Goal: Check status: Check status

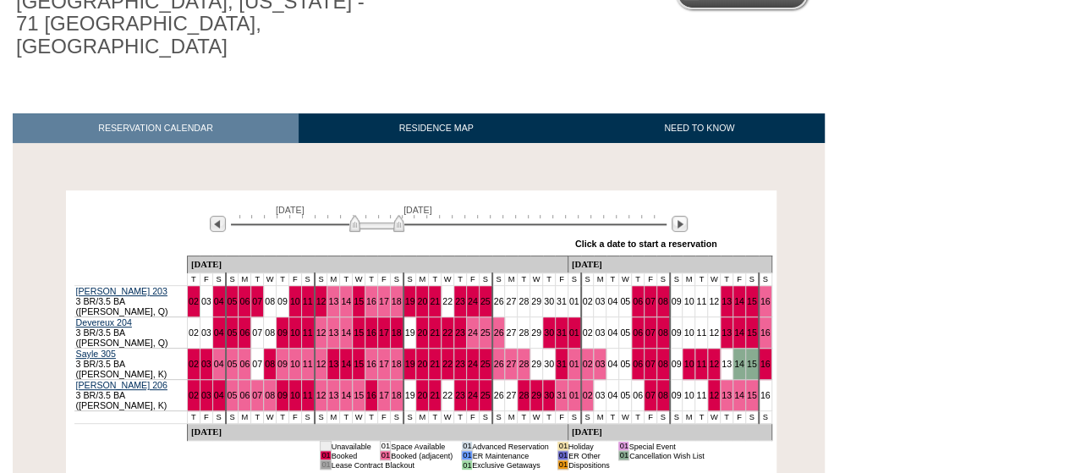
scroll to position [272, 0]
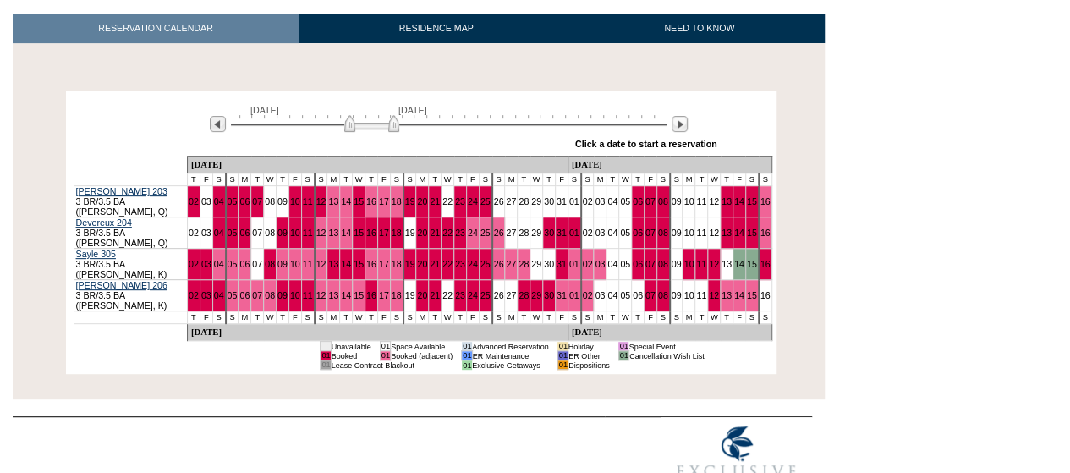
click at [347, 115] on img at bounding box center [371, 123] width 55 height 17
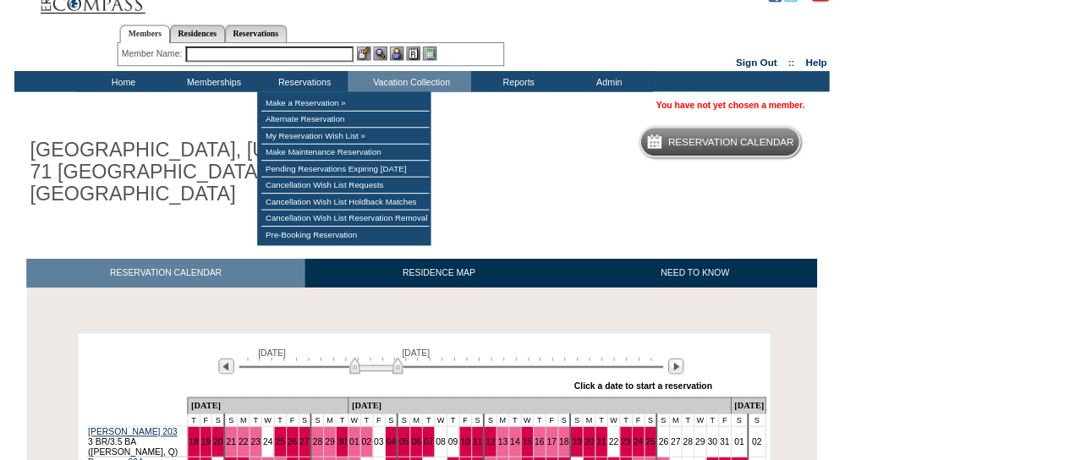
scroll to position [0, 0]
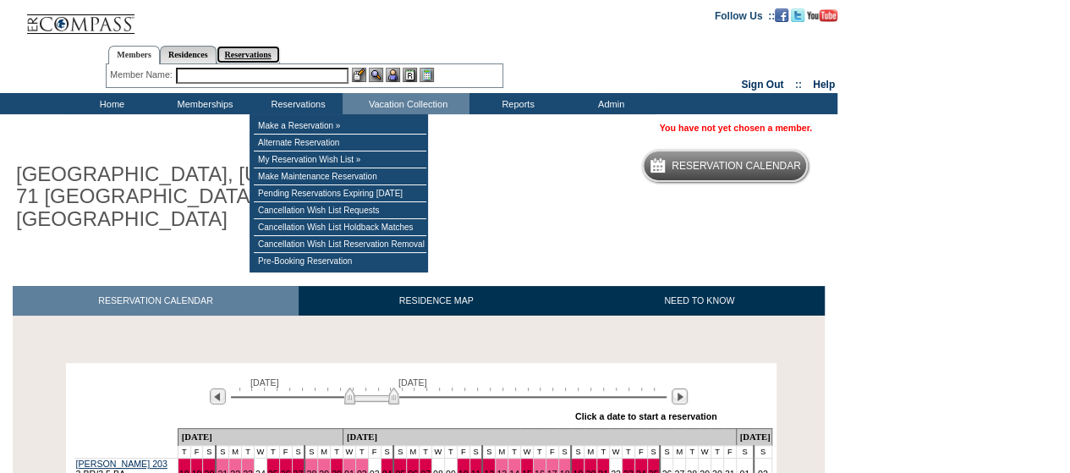
click at [280, 53] on link "Reservations" at bounding box center [247, 55] width 63 height 18
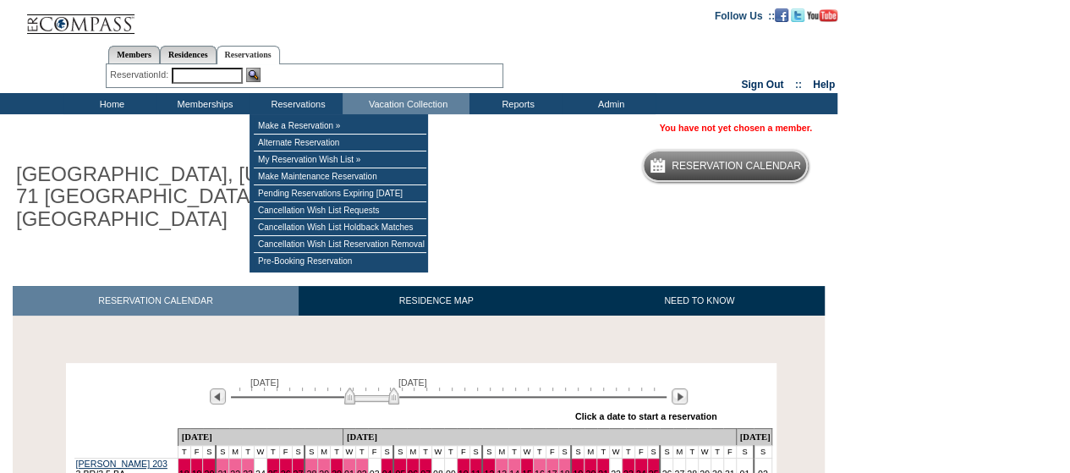
click at [211, 79] on input "text" at bounding box center [207, 76] width 71 height 16
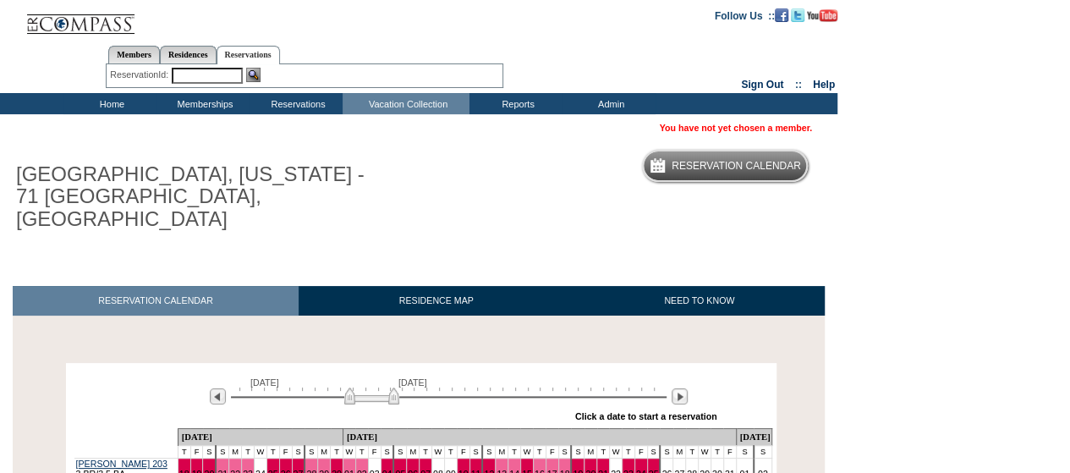
paste input "1810893"
type input "1810893"
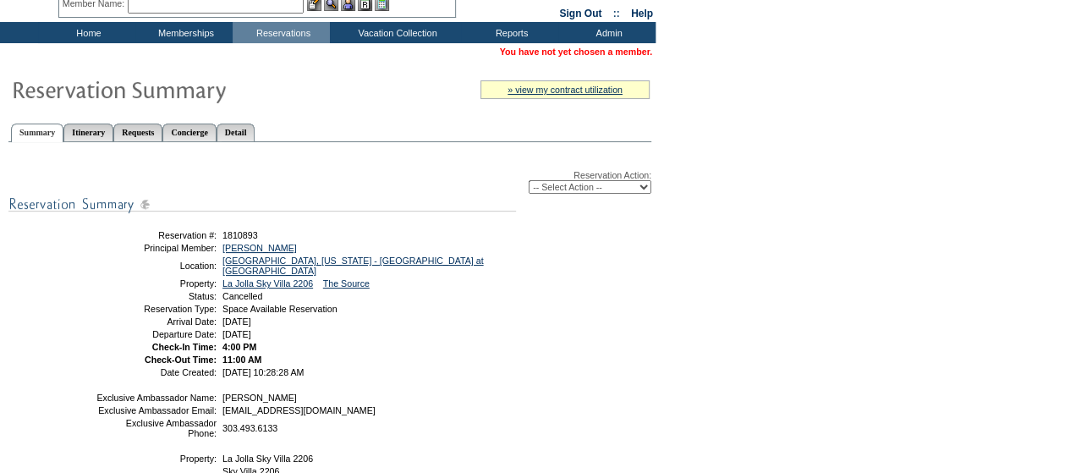
scroll to position [112, 0]
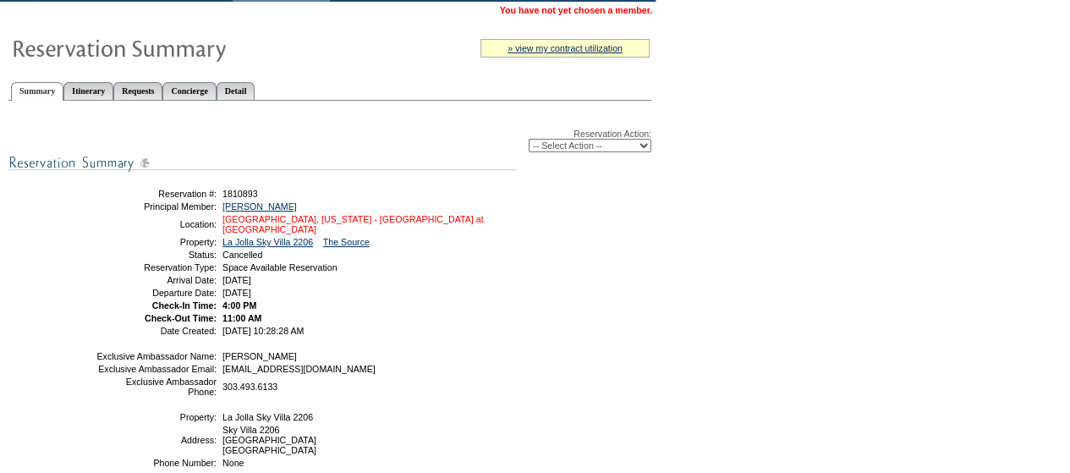
click at [409, 216] on link "La Jolla, California - Playa Grande at La Jolla Shores" at bounding box center [352, 224] width 261 height 20
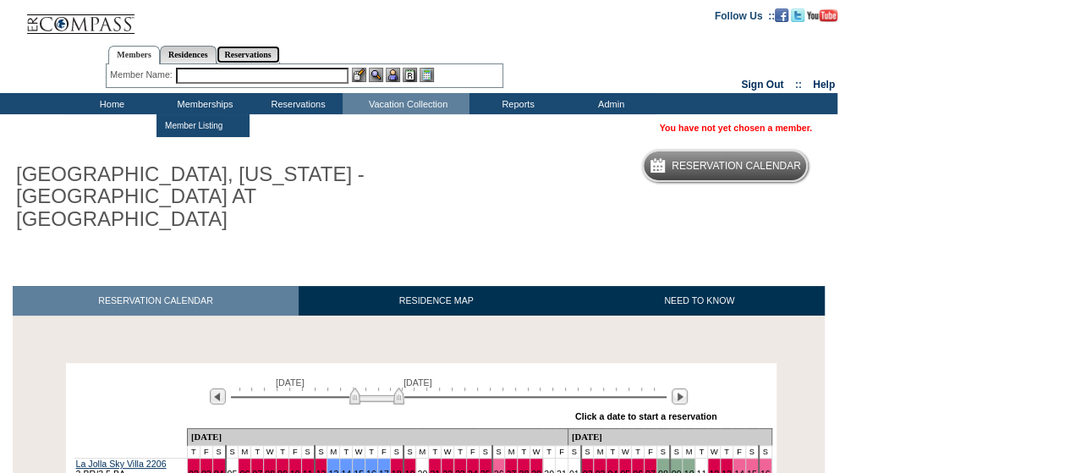
drag, startPoint x: 276, startPoint y: 52, endPoint x: 255, endPoint y: 67, distance: 24.9
click at [276, 52] on link "Reservations" at bounding box center [247, 55] width 63 height 18
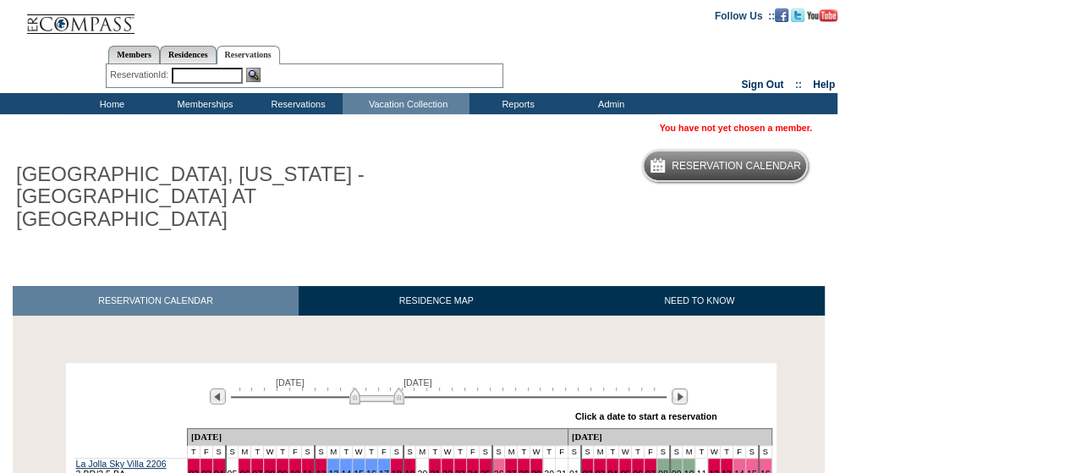
click at [205, 71] on input "text" at bounding box center [207, 76] width 71 height 16
paste input "1807446"
type input "1807446"
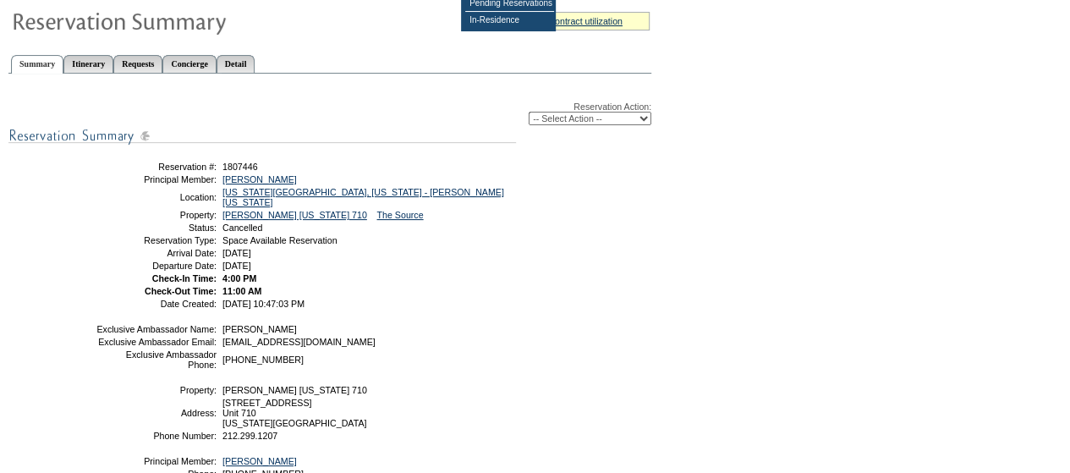
scroll to position [112, 0]
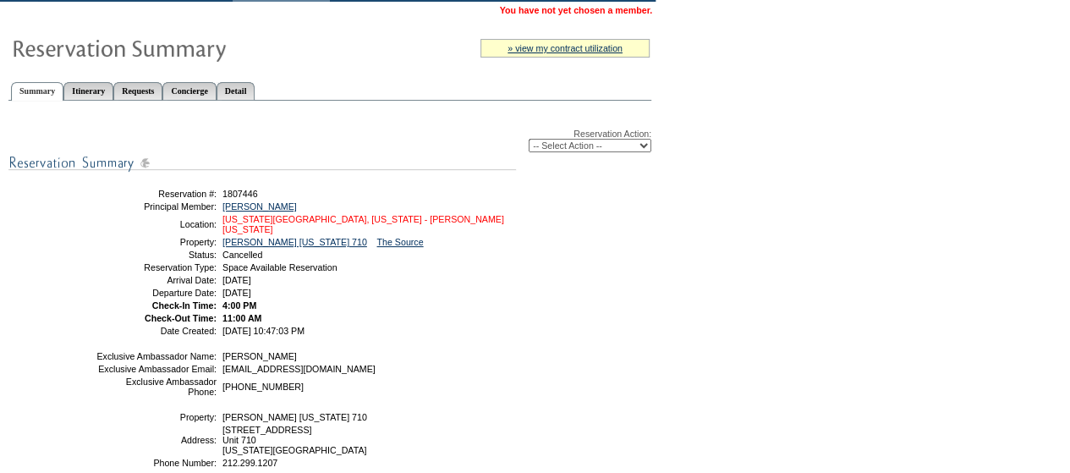
click at [325, 224] on link "[US_STATE][GEOGRAPHIC_DATA], [US_STATE] - [PERSON_NAME] [US_STATE]" at bounding box center [363, 224] width 282 height 20
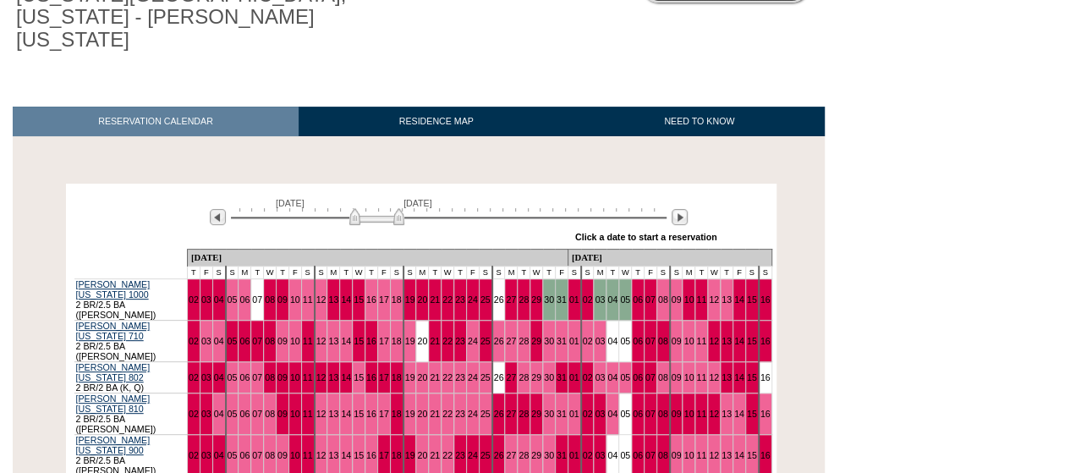
scroll to position [225, 0]
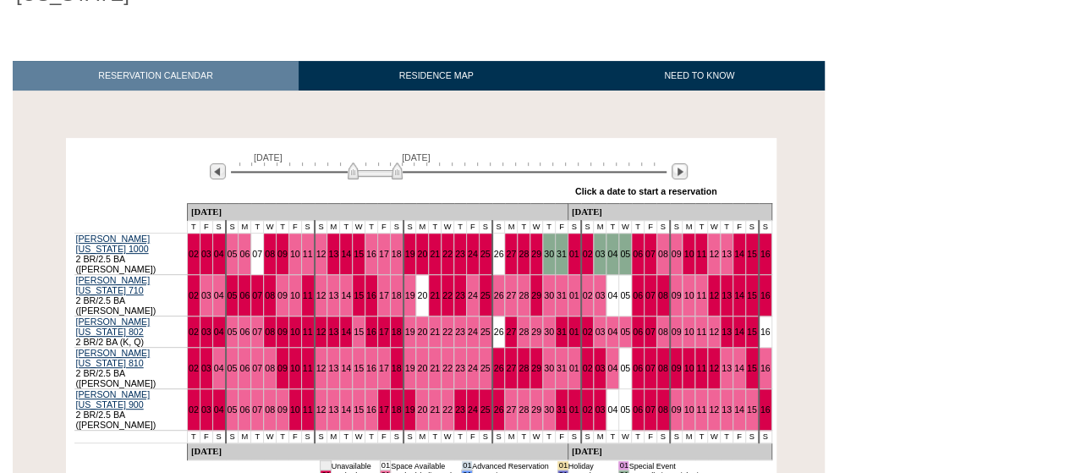
click at [352, 162] on img at bounding box center [375, 170] width 55 height 17
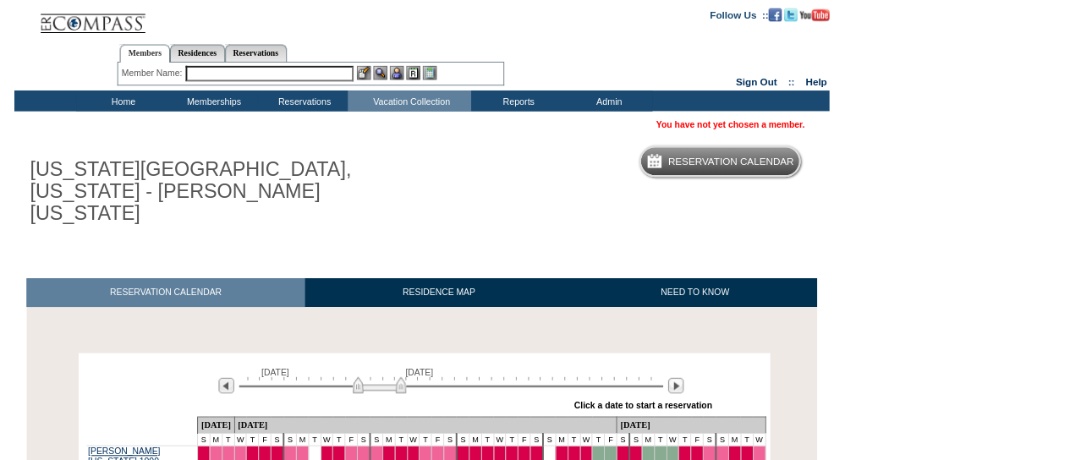
scroll to position [0, 0]
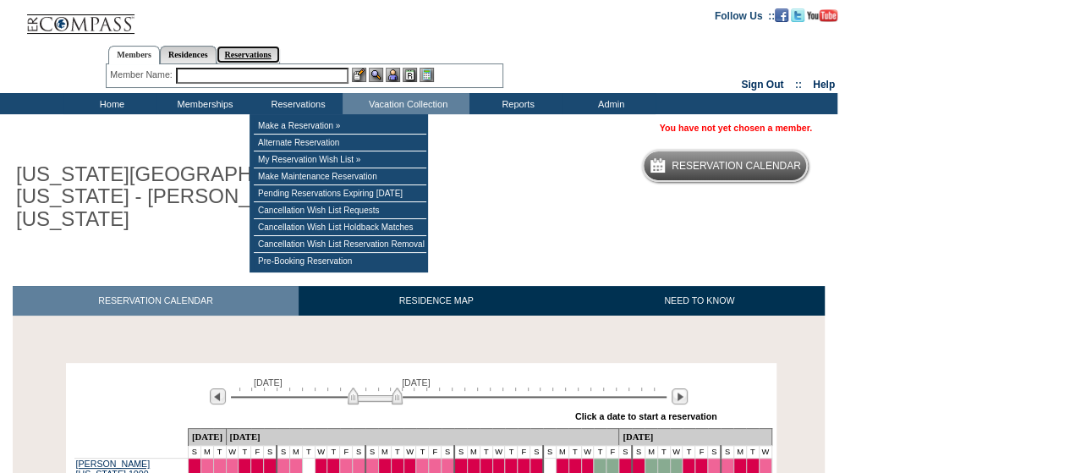
click at [259, 56] on link "Reservations" at bounding box center [247, 55] width 63 height 18
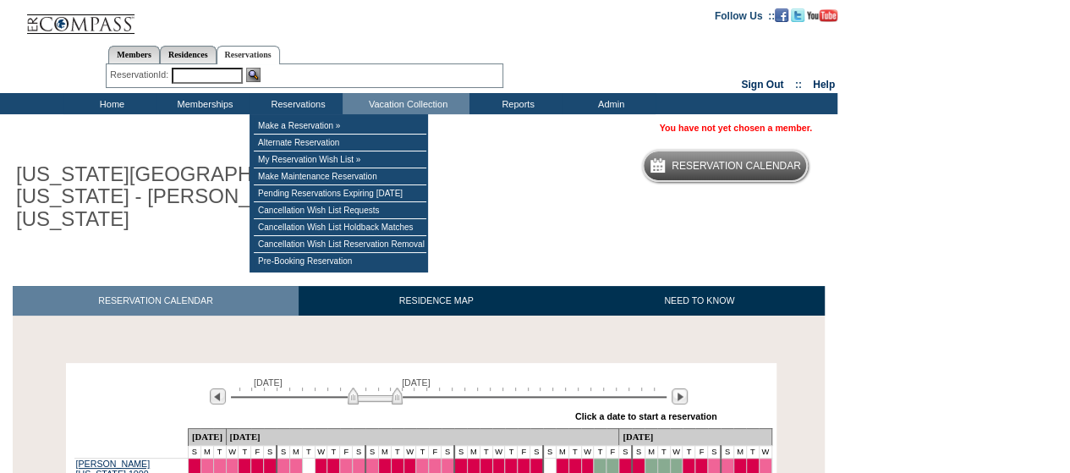
click at [196, 68] on input "text" at bounding box center [207, 76] width 71 height 16
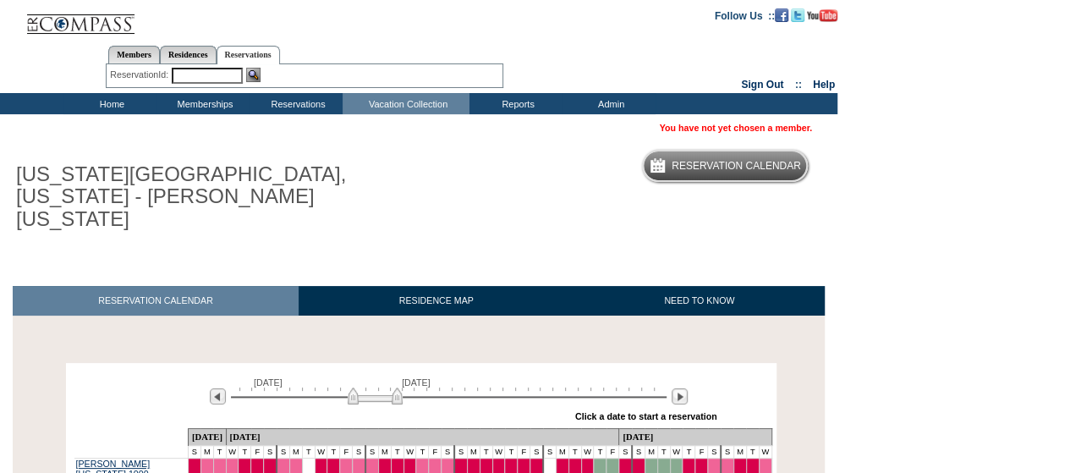
paste input "1788450"
type input "1788450"
